Goal: Communication & Community: Answer question/provide support

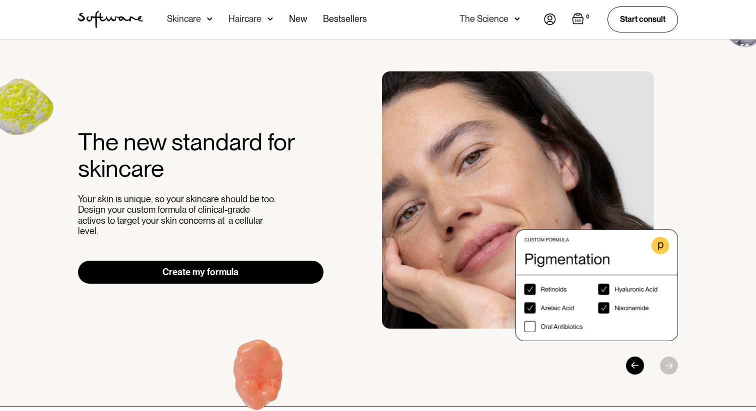
click at [545, 23] on img at bounding box center [550, 18] width 12 height 11
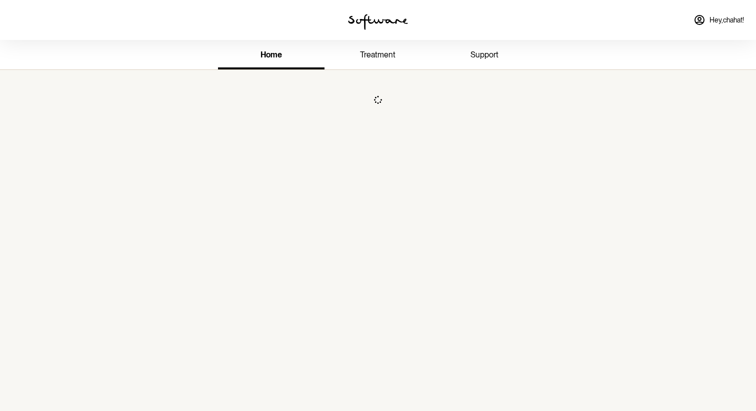
click at [553, 15] on div "Hey, chahat !" at bounding box center [630, 20] width 252 height 40
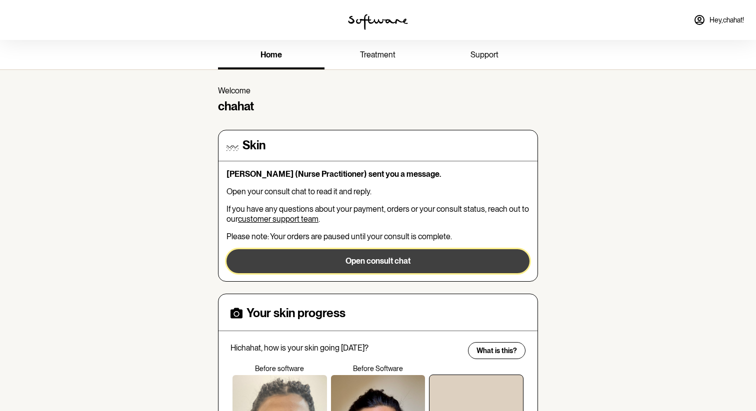
click at [296, 262] on button "Open consult chat" at bounding box center [377, 261] width 303 height 24
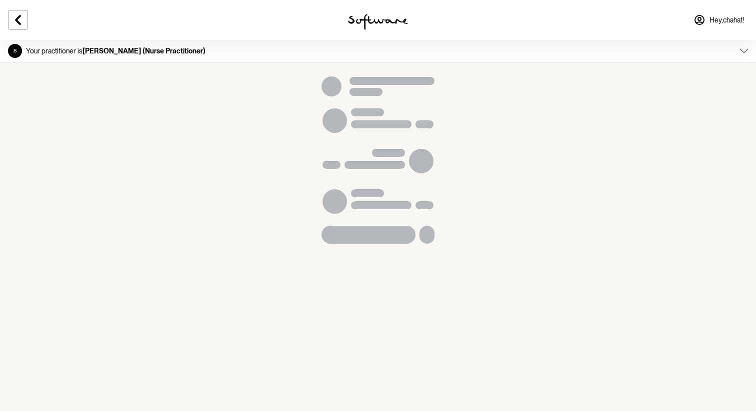
scroll to position [4200, 0]
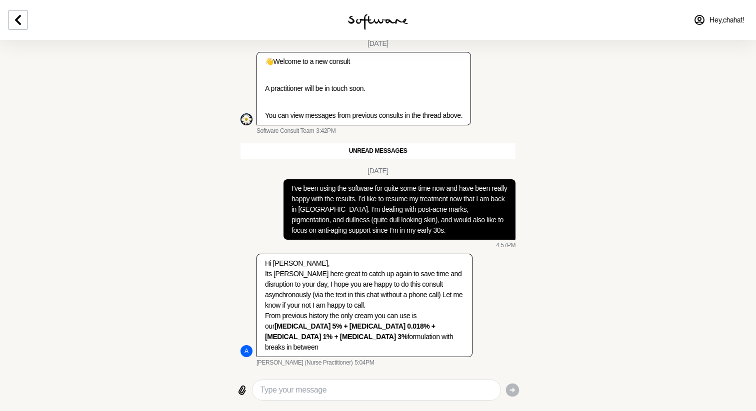
click at [341, 390] on textarea "Type your message" at bounding box center [376, 390] width 232 height 12
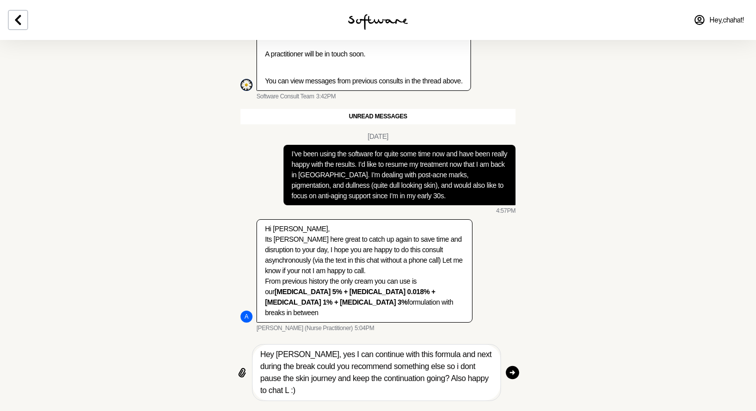
scroll to position [4234, 0]
click at [428, 362] on textarea "Hey [PERSON_NAME], yes I can continue with this formula and next during the bre…" at bounding box center [376, 373] width 232 height 48
click at [488, 378] on textarea "Hey [PERSON_NAME], yes I can continue with this formula and next during the bre…" at bounding box center [376, 373] width 232 height 48
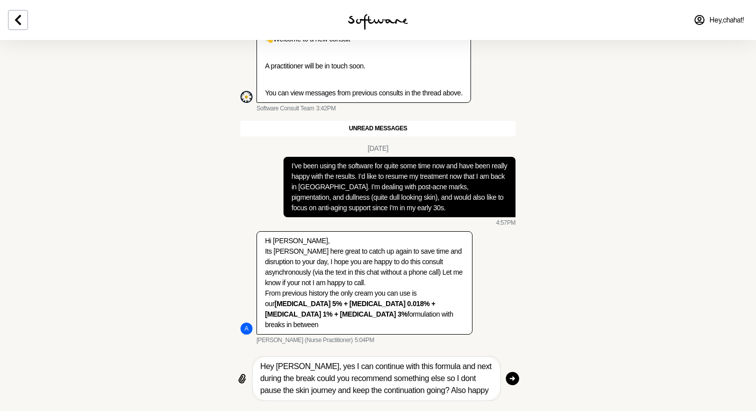
type textarea "Hey [PERSON_NAME], yes I can continue with this formula and next during the bre…"
click at [512, 379] on icon "button" at bounding box center [512, 379] width 16 height 16
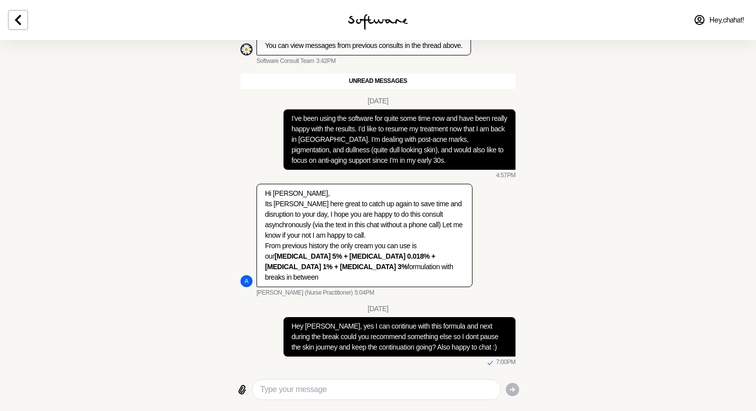
scroll to position [4270, 0]
click at [374, 389] on textarea "Type your message" at bounding box center [376, 390] width 232 height 12
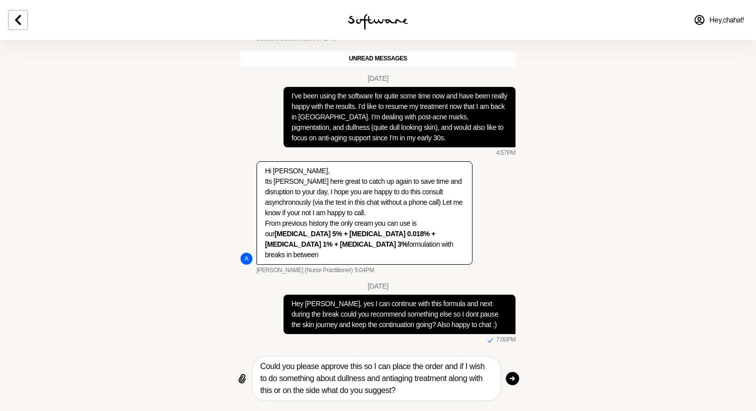
scroll to position [4292, 0]
type textarea "Could you please approve this so I can place the order and if I wish to do some…"
click at [514, 375] on icon "button" at bounding box center [511, 378] width 13 height 13
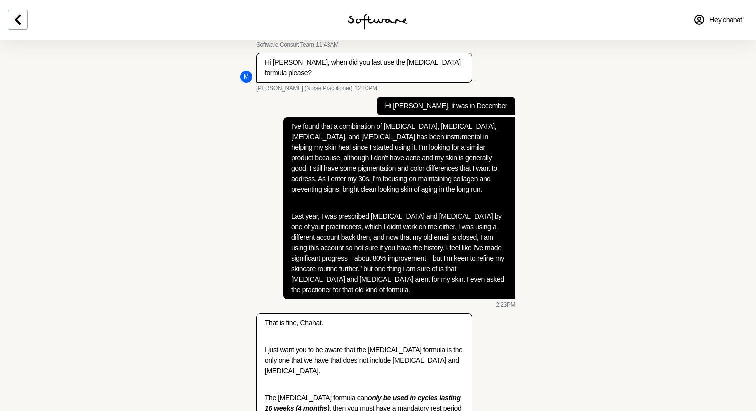
scroll to position [0, 0]
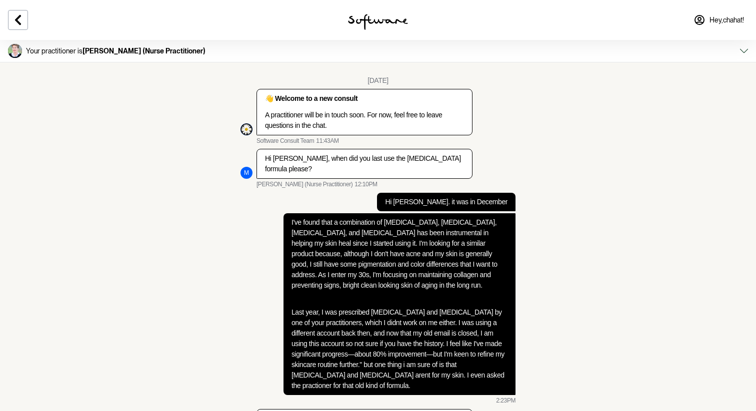
click at [732, 20] on span "Hey, chahat !" at bounding box center [726, 20] width 34 height 8
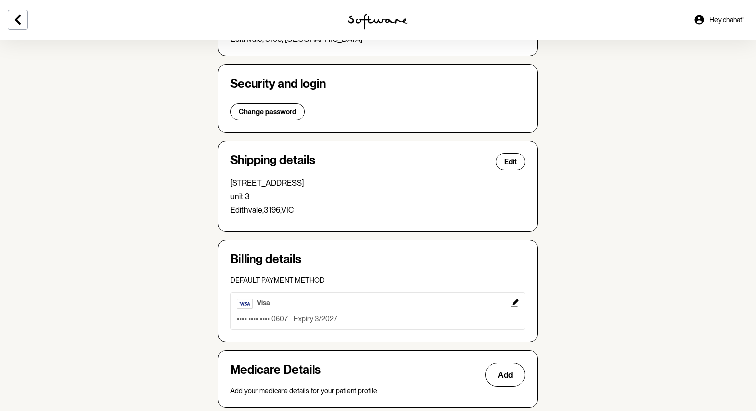
scroll to position [239, 0]
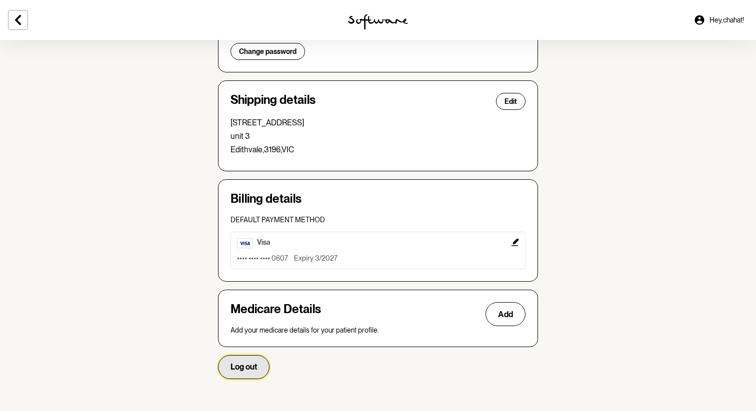
click at [255, 367] on span "Log out" at bounding box center [243, 366] width 26 height 9
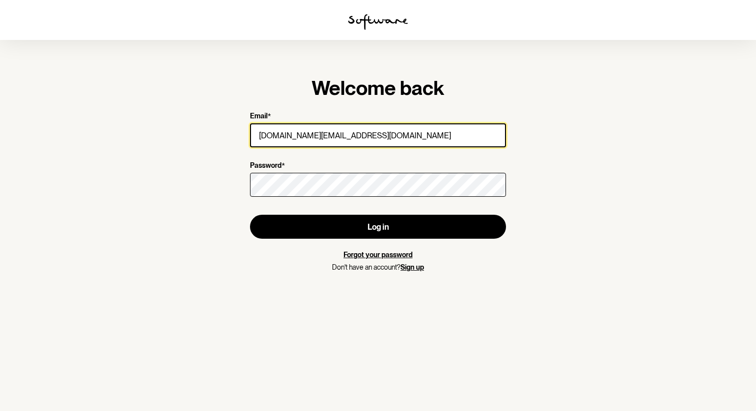
type input "[DOMAIN_NAME][EMAIL_ADDRESS][DOMAIN_NAME]"
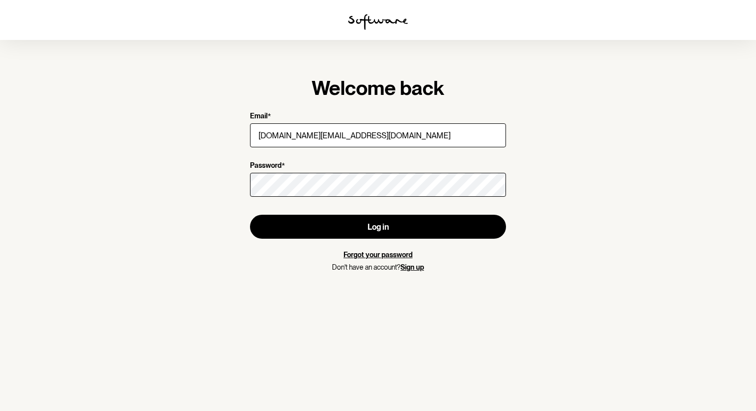
click at [318, 172] on div at bounding box center [378, 185] width 256 height 28
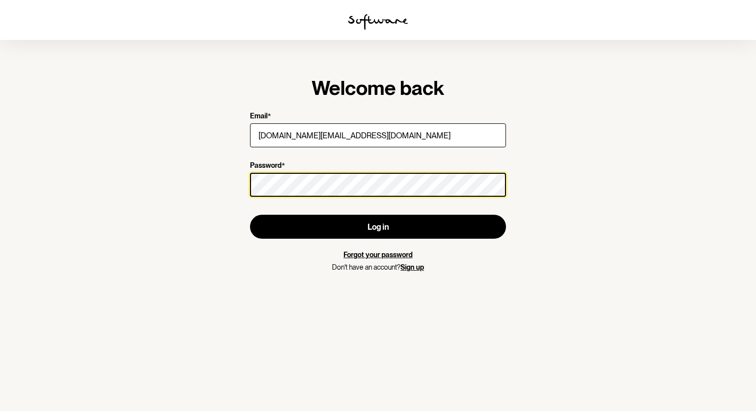
click at [250, 215] on button "Log in" at bounding box center [378, 227] width 256 height 24
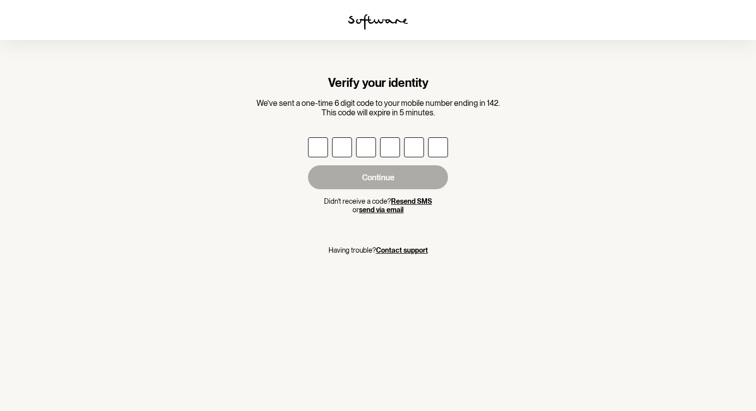
click at [314, 137] on input "text" at bounding box center [318, 147] width 20 height 20
type input "2"
type input "0"
type input "2"
type input "8"
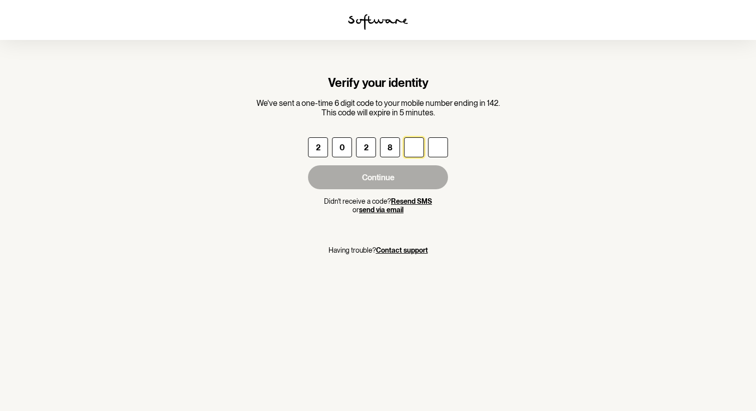
type input "6"
type input "5"
